Goal: Task Accomplishment & Management: Use online tool/utility

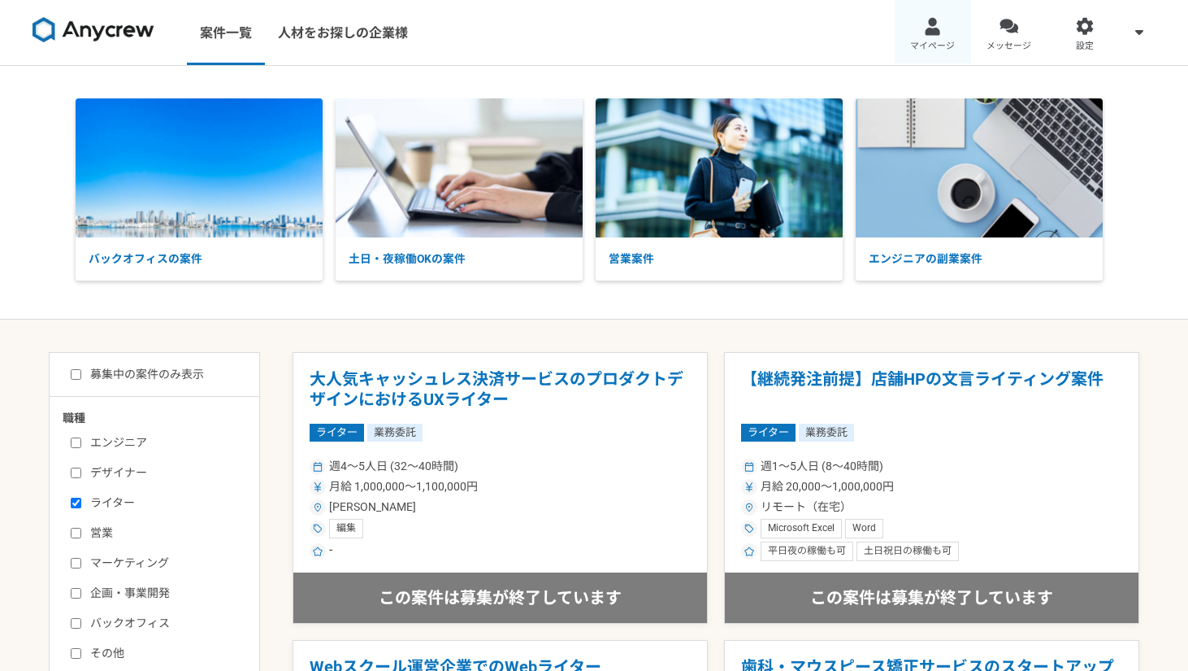
click at [913, 24] on link "マイページ" at bounding box center [933, 32] width 76 height 65
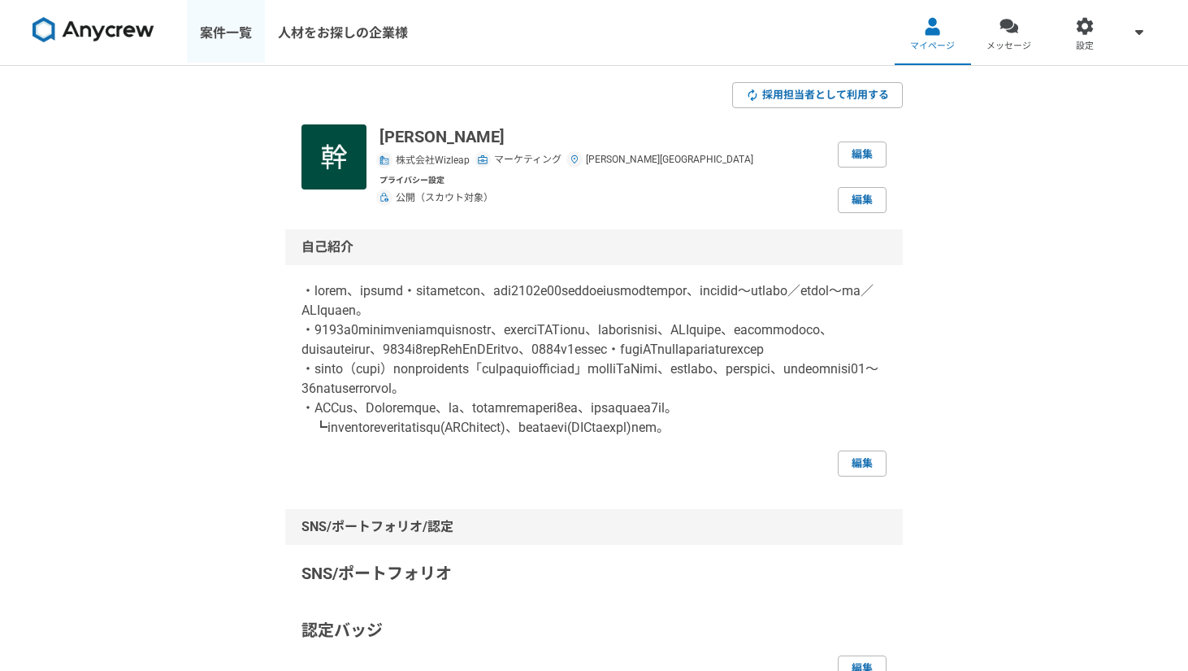
click at [250, 35] on link "案件一覧" at bounding box center [226, 32] width 78 height 65
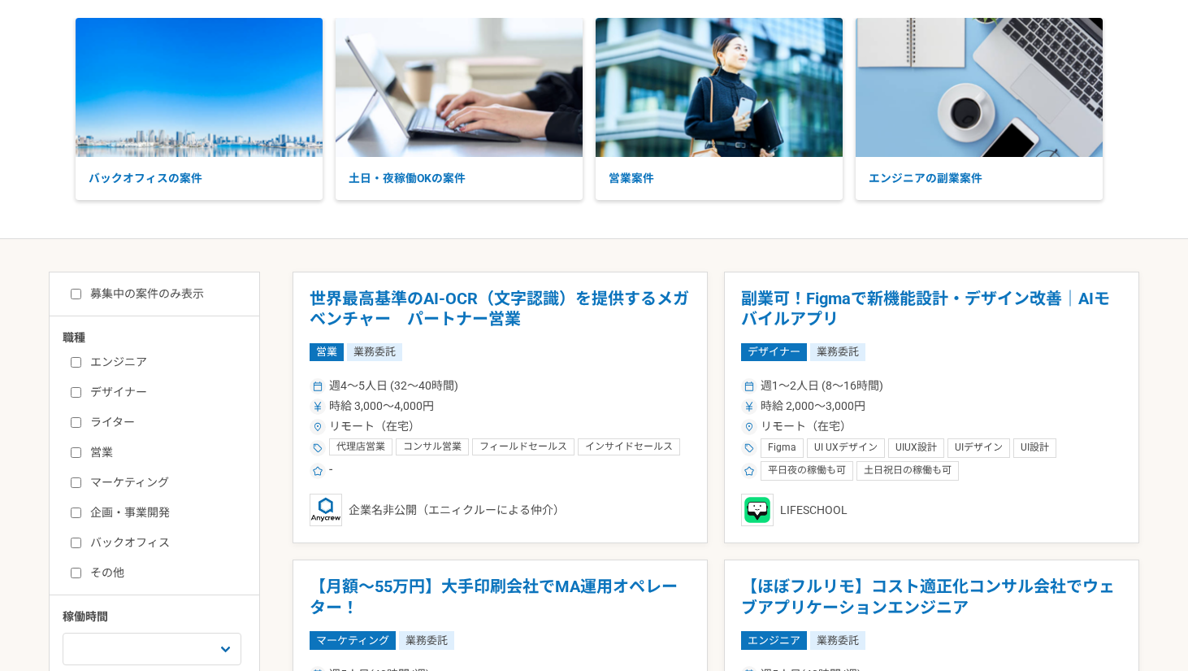
scroll to position [137, 0]
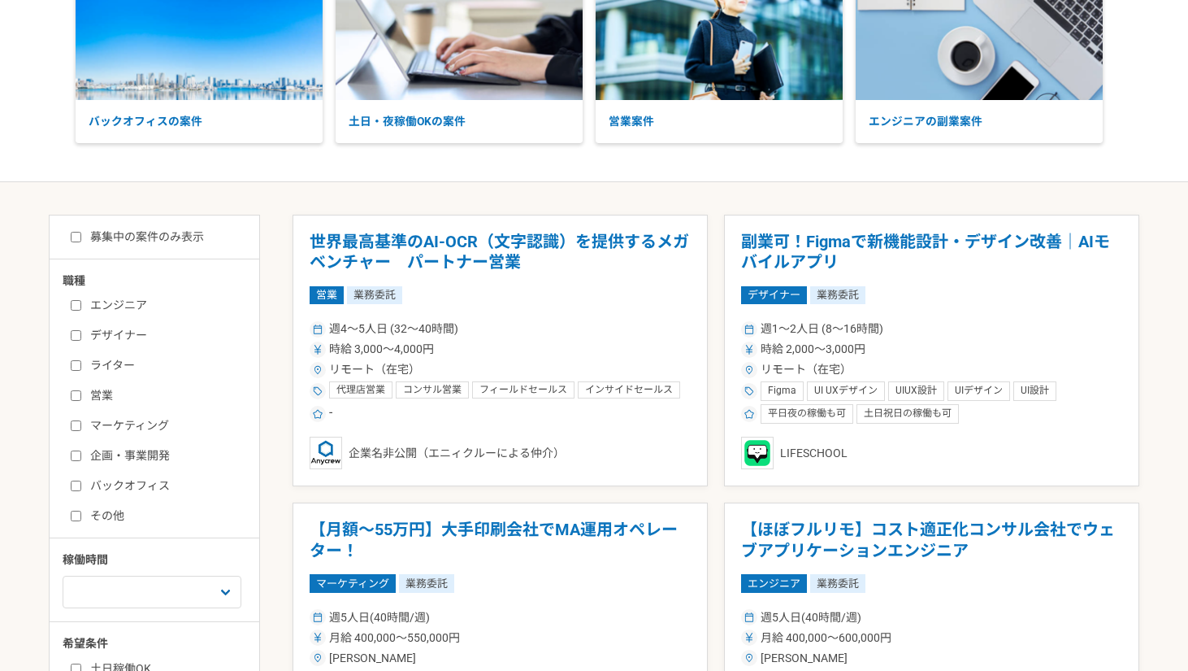
click at [85, 361] on label "ライター" at bounding box center [164, 365] width 187 height 17
click at [81, 361] on input "ライター" at bounding box center [76, 365] width 11 height 11
checkbox input "true"
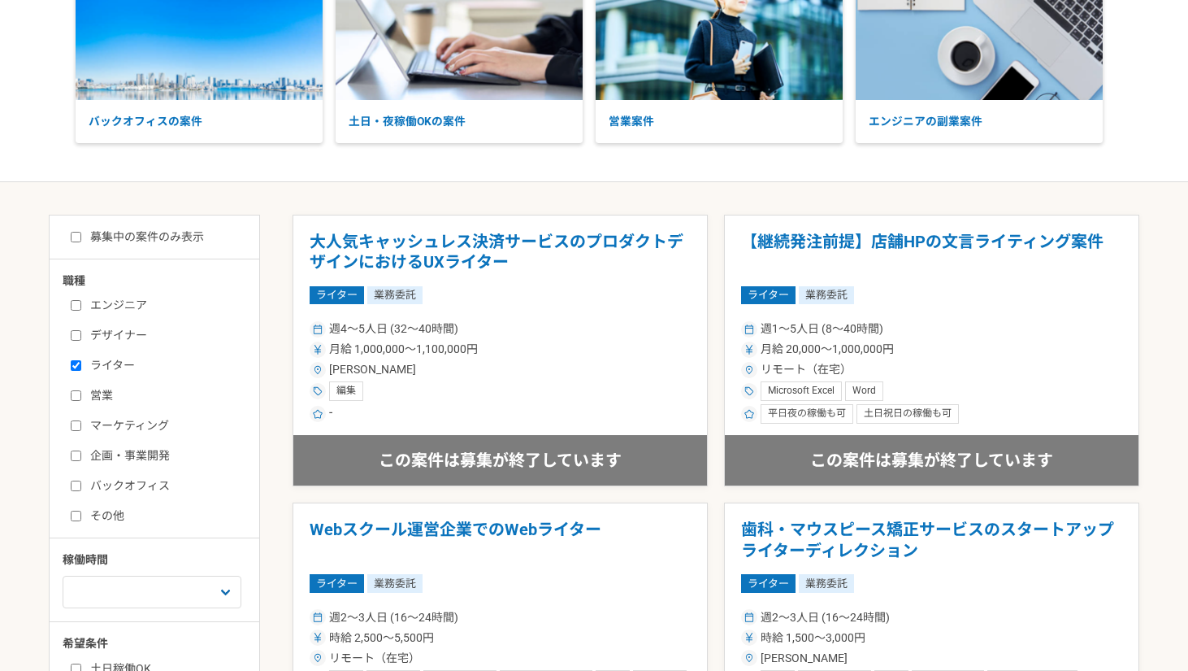
click at [76, 423] on input "マーケティング" at bounding box center [76, 425] width 11 height 11
checkbox input "true"
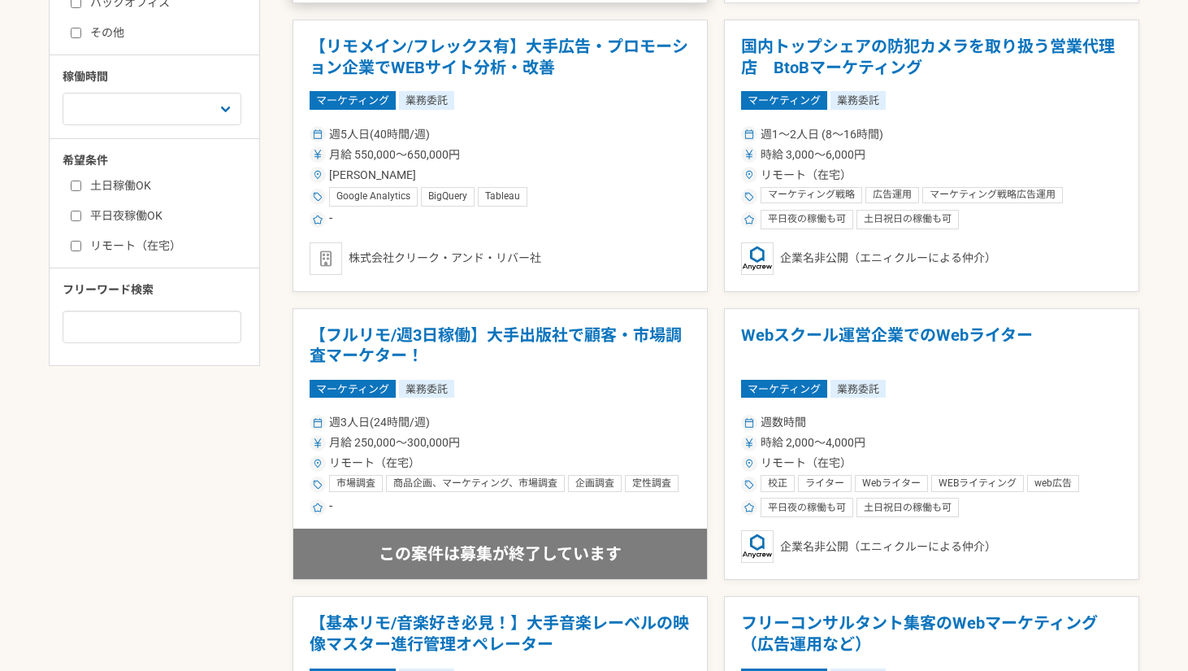
scroll to position [663, 0]
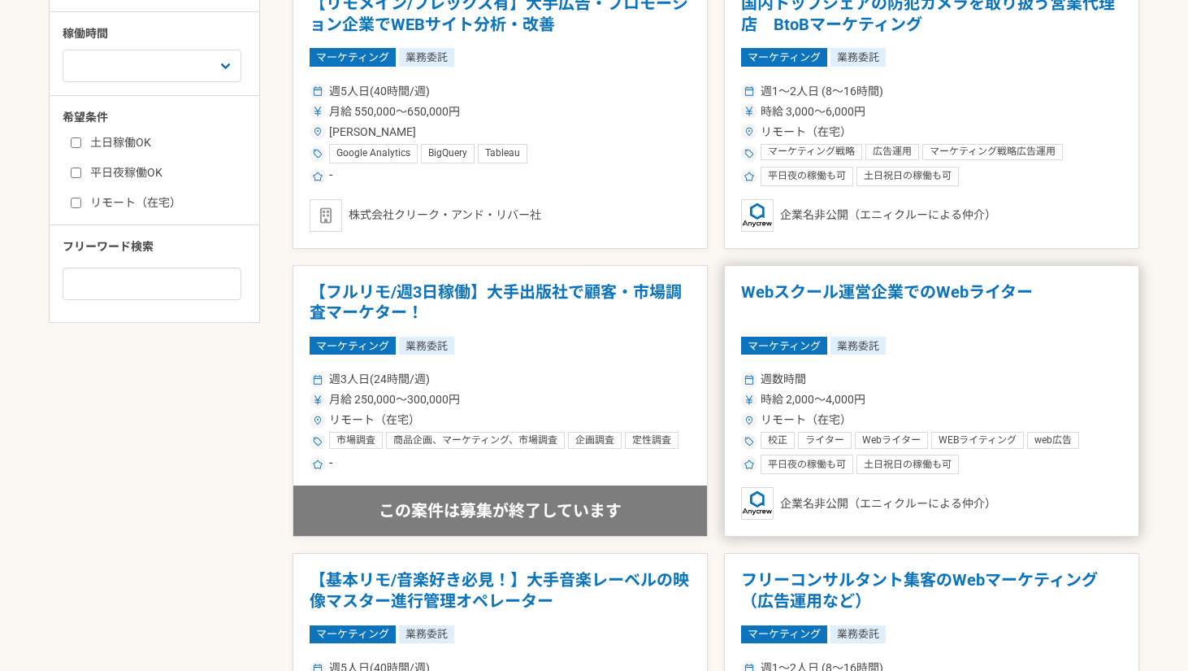
click at [759, 291] on h1 "Webスクール運営企業でのWebライター" at bounding box center [931, 302] width 381 height 41
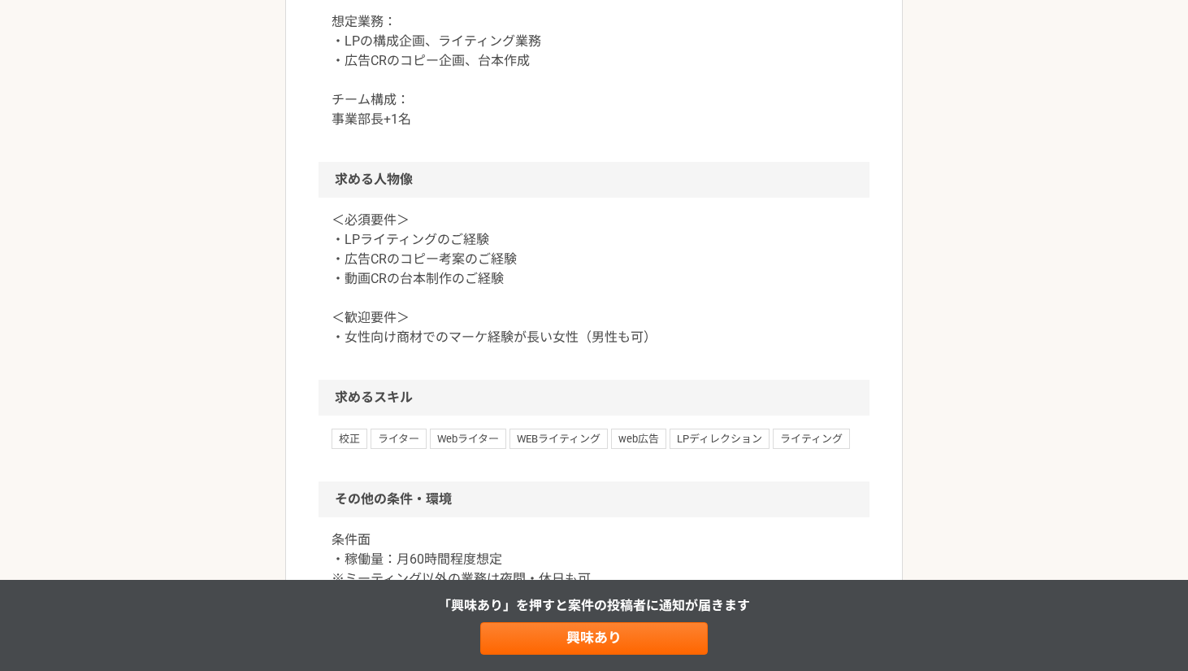
scroll to position [950, 0]
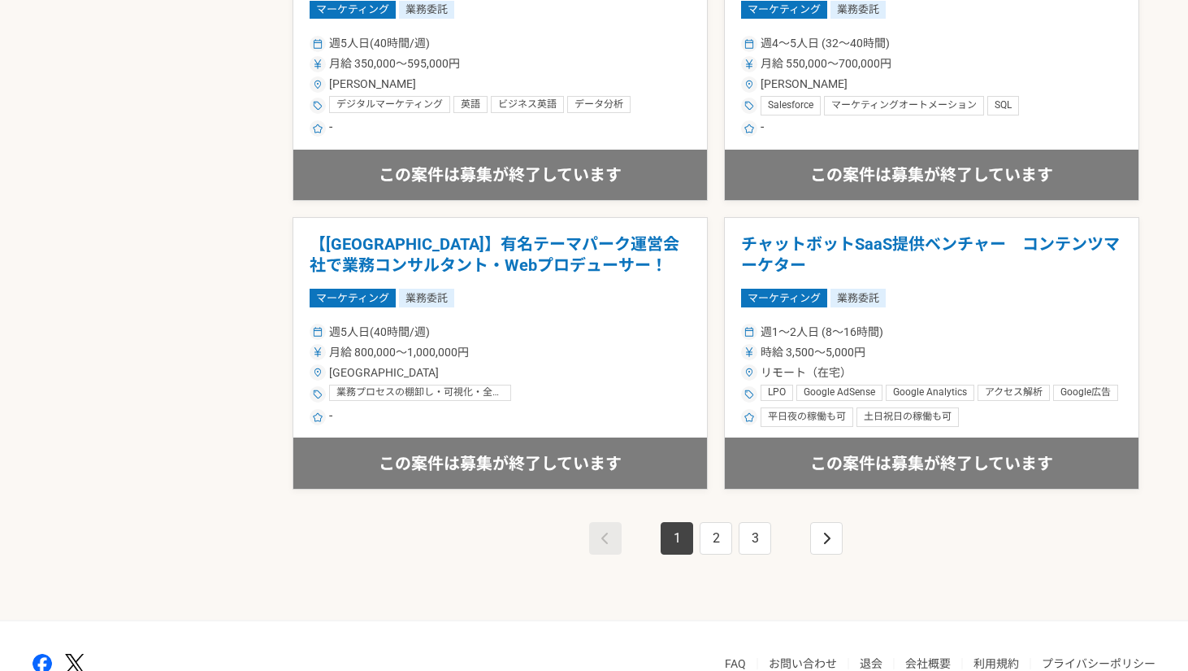
scroll to position [2818, 0]
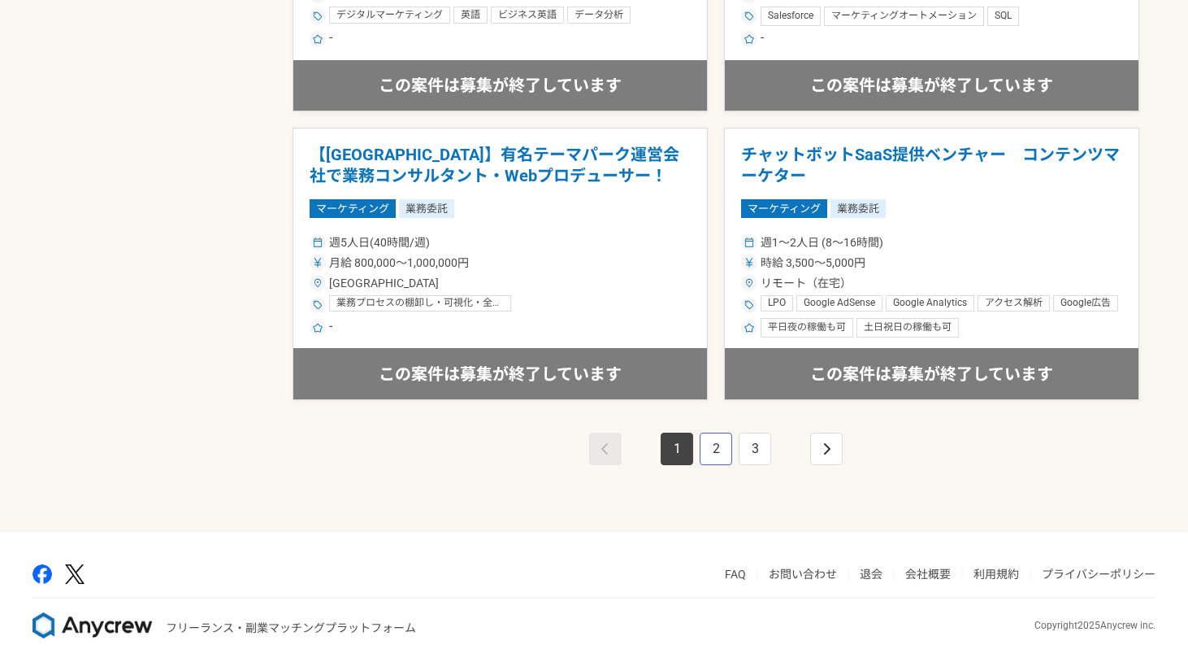
click at [718, 435] on link "2" at bounding box center [716, 448] width 33 height 33
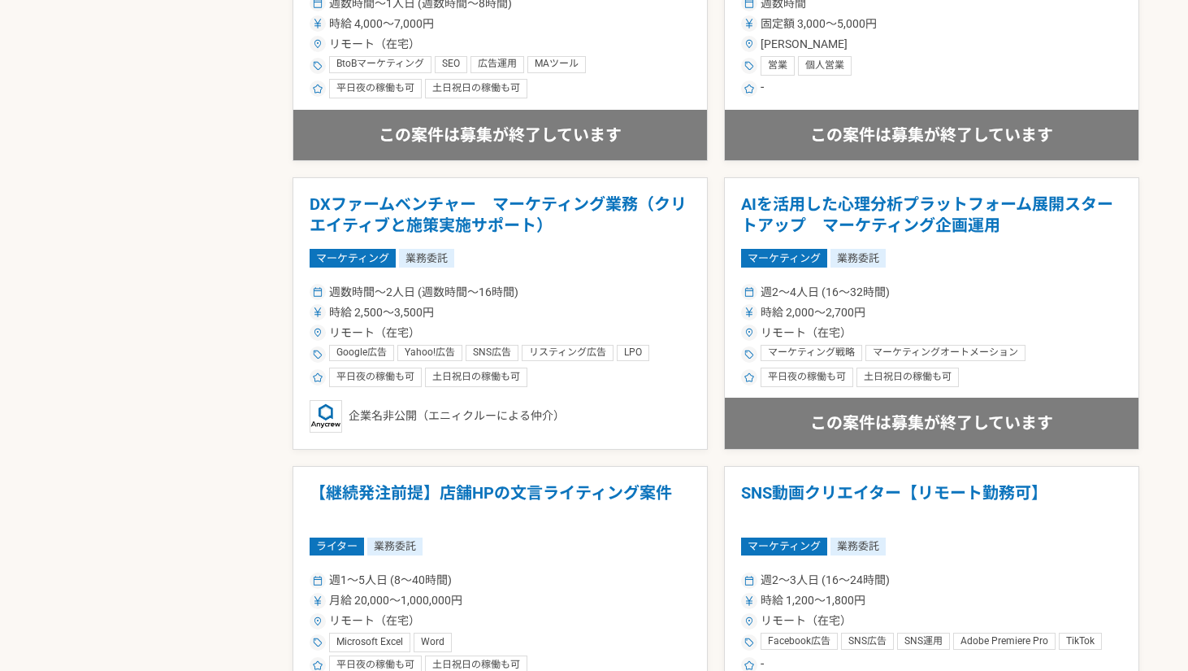
scroll to position [2267, 0]
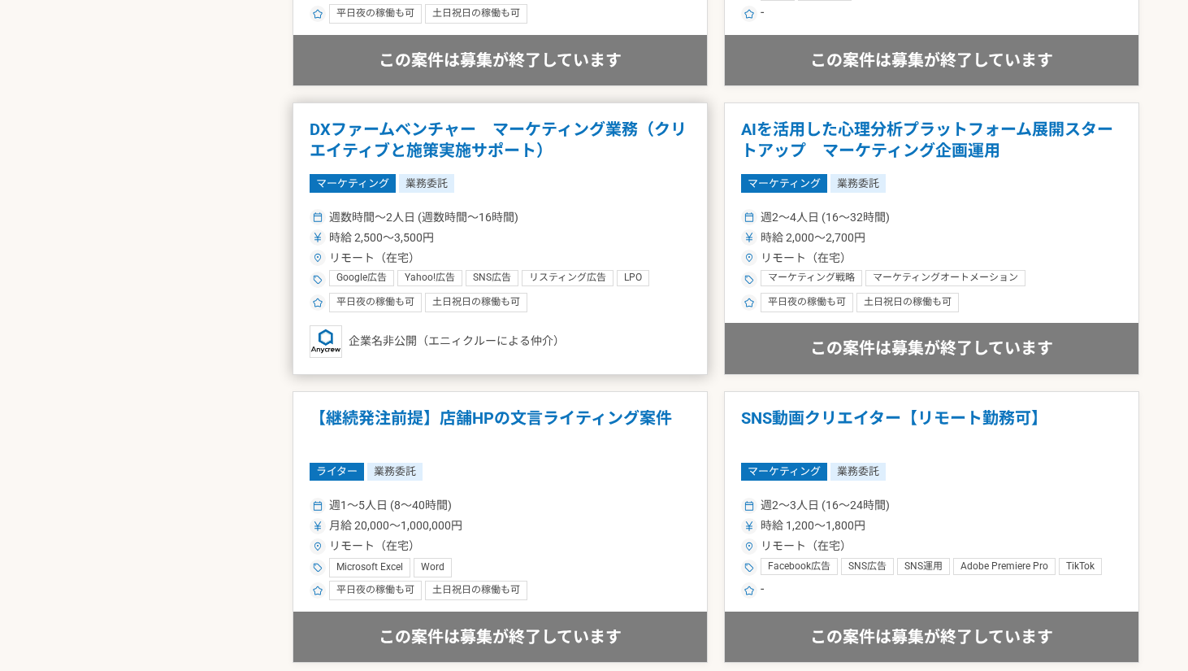
click at [437, 219] on span "週数時間〜2人日 (週数時間〜16時間)" at bounding box center [423, 217] width 189 height 17
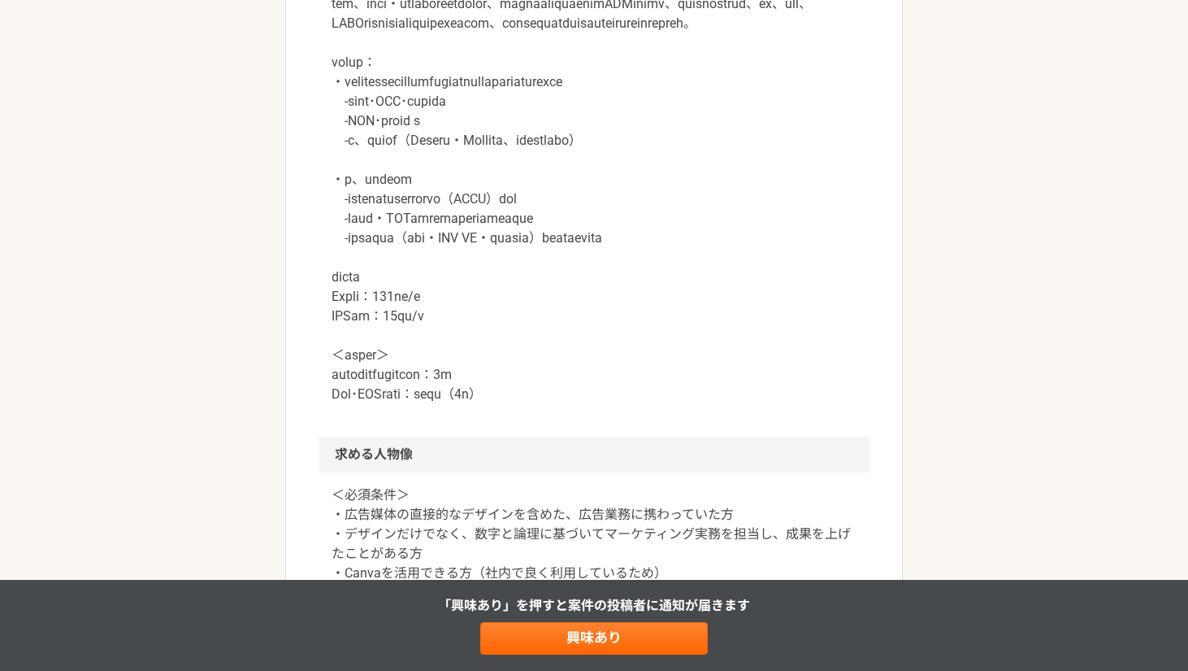
scroll to position [1276, 0]
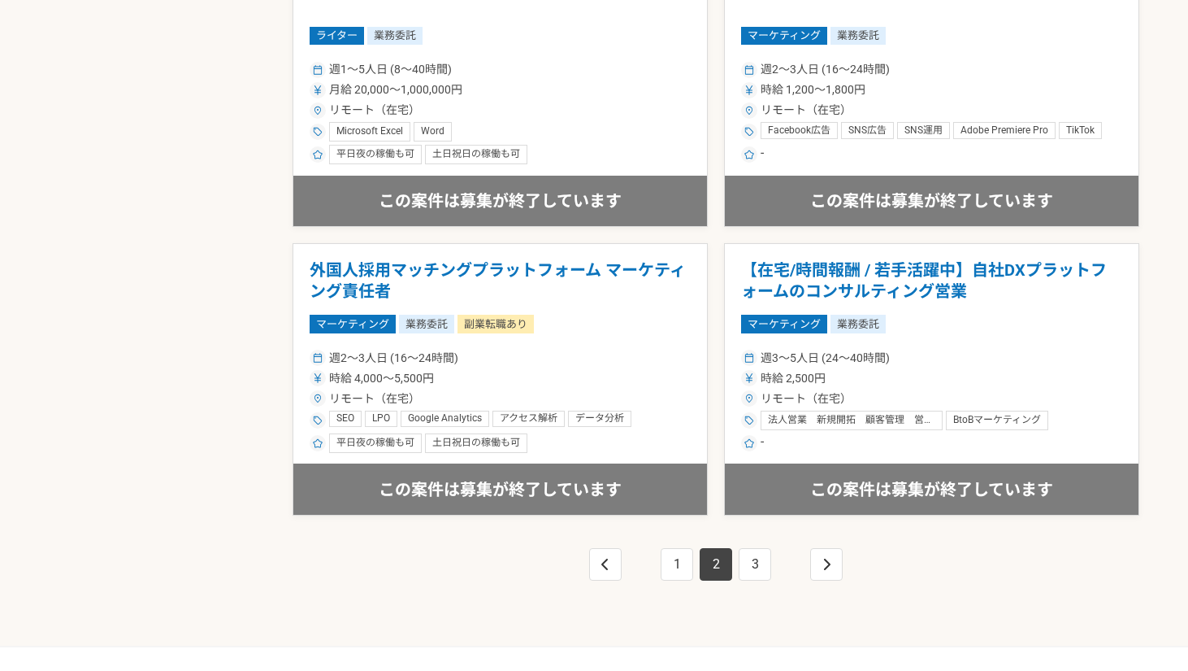
scroll to position [2790, 0]
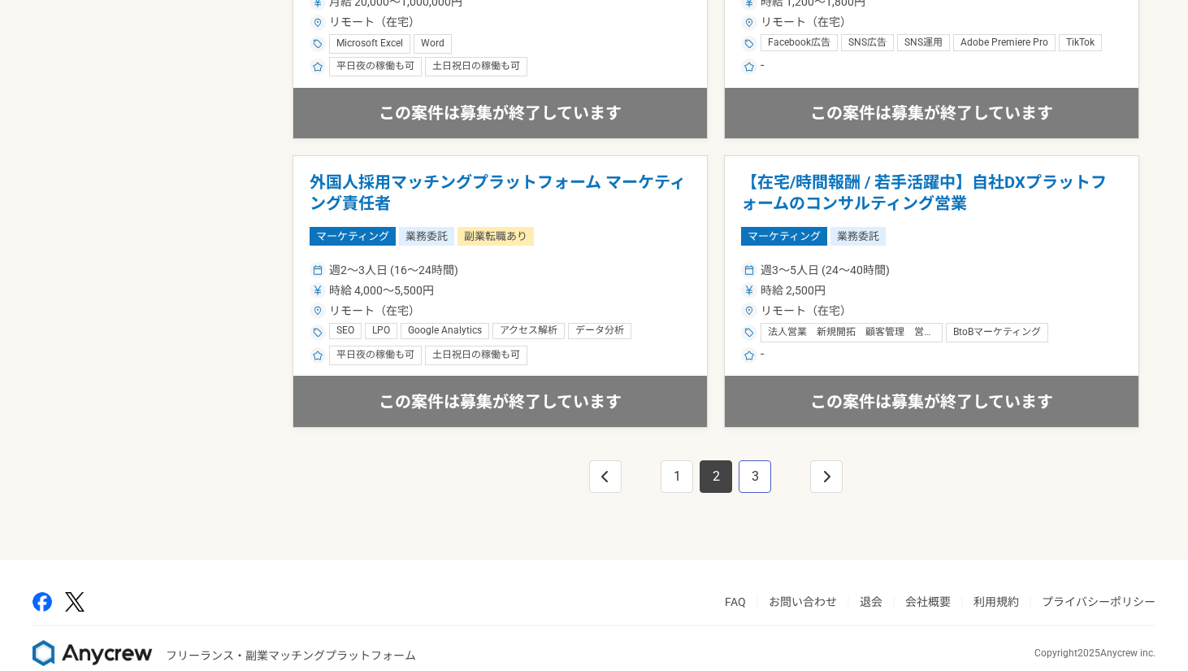
click at [757, 489] on link "3" at bounding box center [755, 476] width 33 height 33
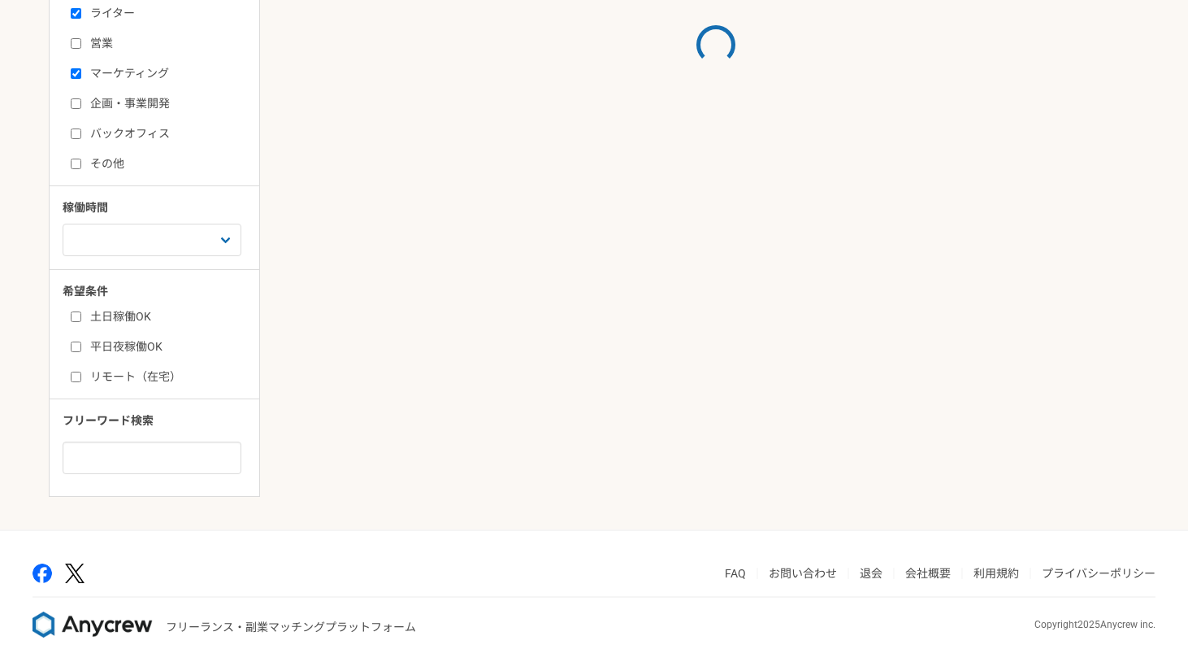
scroll to position [489, 0]
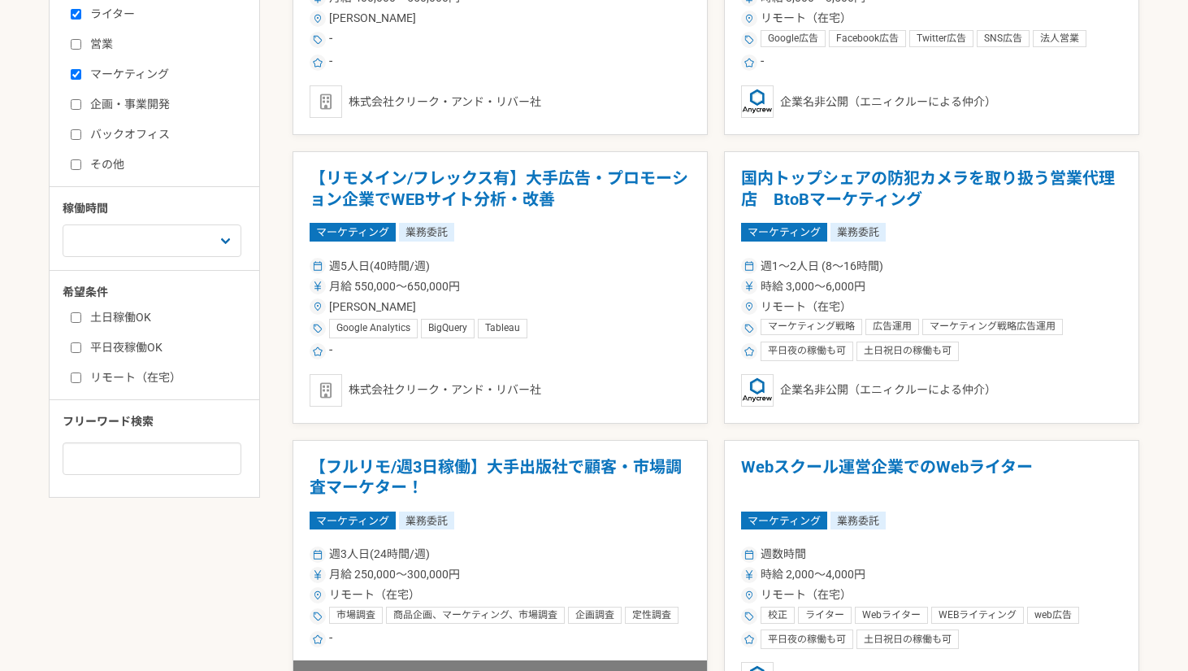
scroll to position [137, 0]
